Goal: Information Seeking & Learning: Understand process/instructions

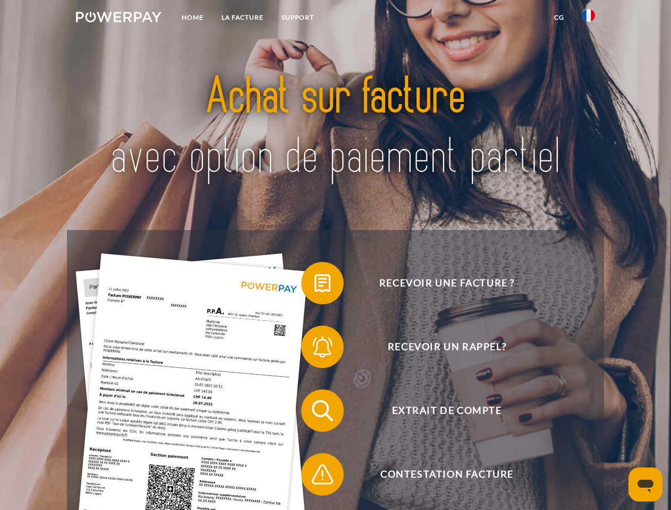
click at [118, 19] on img at bounding box center [118, 17] width 85 height 11
click at [588, 19] on img at bounding box center [588, 15] width 13 height 13
click at [559, 18] on link "CG" at bounding box center [559, 17] width 28 height 19
click at [314, 285] on span at bounding box center [306, 282] width 53 height 53
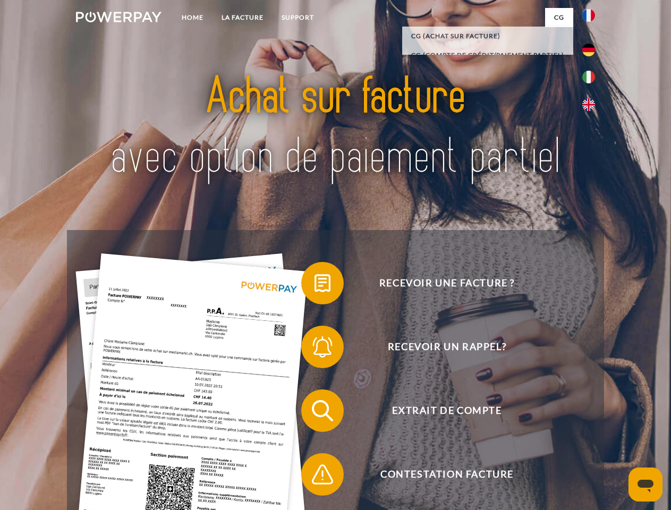
click at [314, 349] on span at bounding box center [306, 346] width 53 height 53
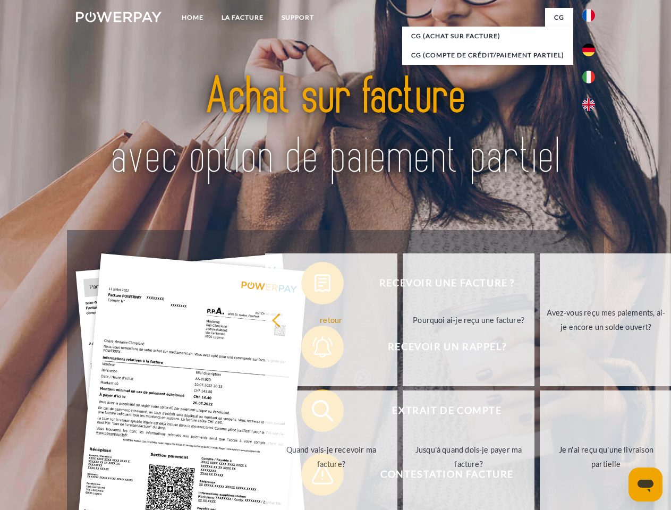
click at [402, 413] on link "Jusqu'à quand dois-je payer ma facture?" at bounding box center [468, 456] width 132 height 133
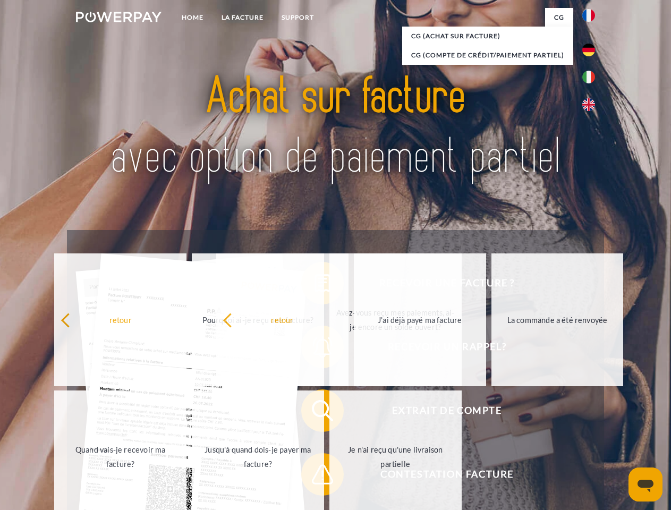
click at [314, 476] on span at bounding box center [306, 474] width 53 height 53
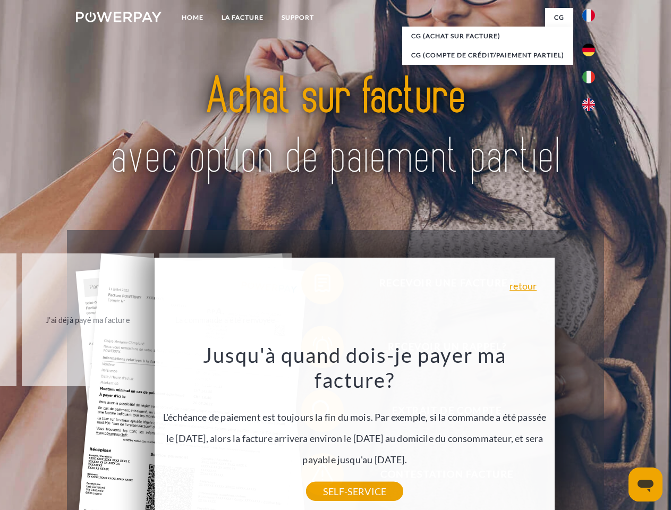
click at [645, 484] on icon "Ouvrir la fenêtre de messagerie" at bounding box center [645, 485] width 16 height 13
